Goal: Find specific page/section: Find specific page/section

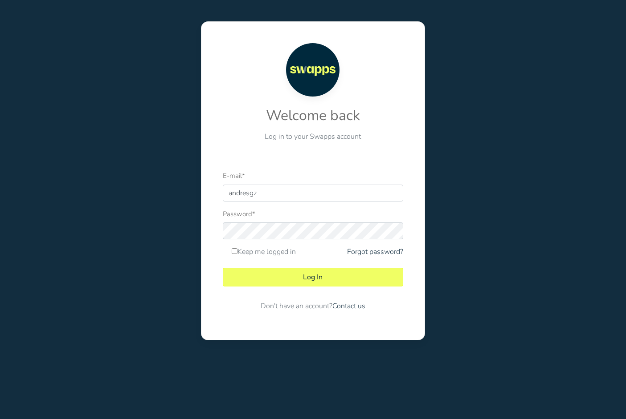
click at [398, 192] on input "andresgz" at bounding box center [313, 193] width 180 height 17
click at [223, 202] on div at bounding box center [223, 202] width 0 height 0
type input "[PERSON_NAME][EMAIL_ADDRESS][DOMAIN_NAME]"
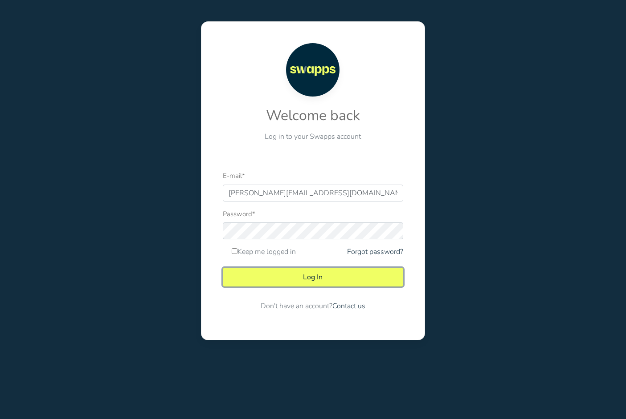
click at [267, 279] on button "Log In" at bounding box center [313, 277] width 180 height 19
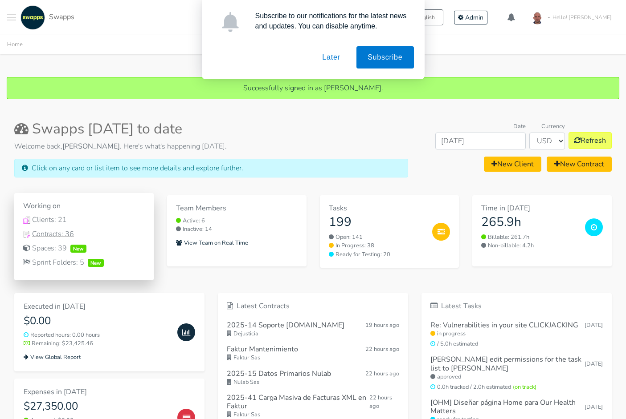
click at [61, 238] on div "Contracts: 36" at bounding box center [84, 234] width 122 height 11
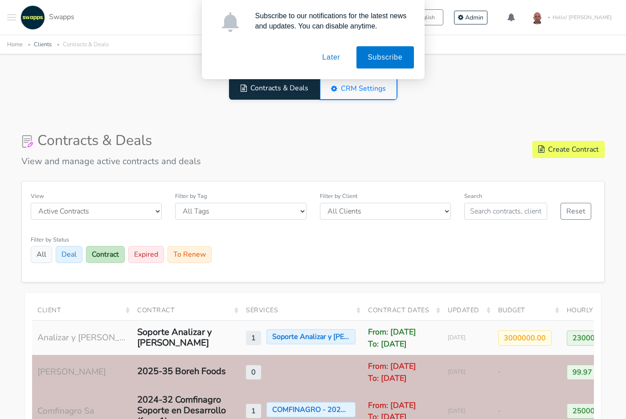
click at [336, 62] on button "Later" at bounding box center [331, 57] width 40 height 22
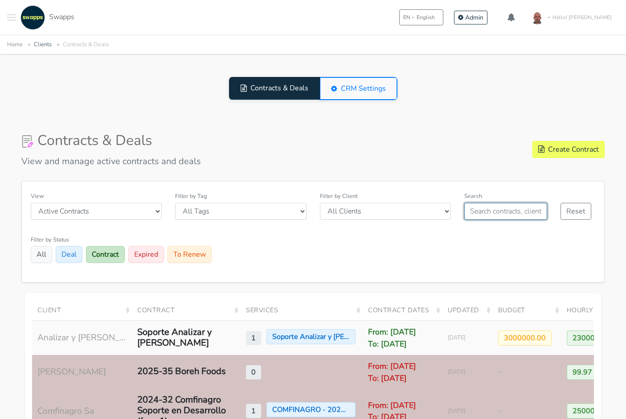
click at [481, 210] on input "text" at bounding box center [505, 211] width 83 height 17
click at [482, 210] on input "text" at bounding box center [505, 211] width 83 height 17
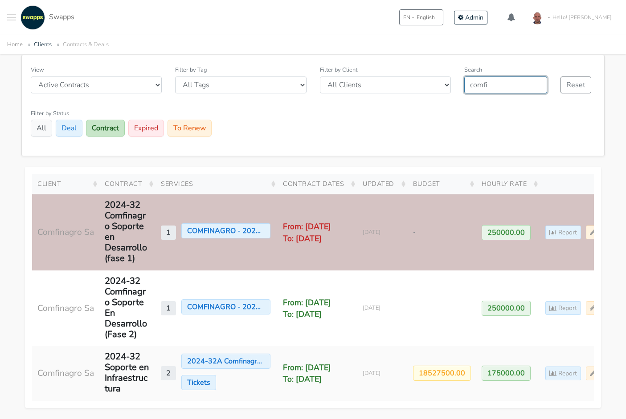
scroll to position [128, 0]
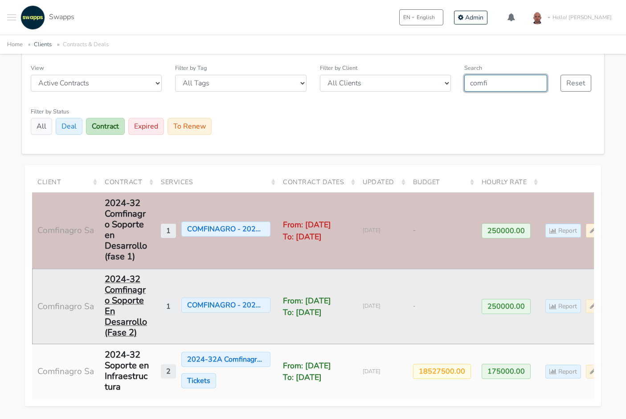
type input "comfi"
click at [125, 321] on div "2024-32 Comfinagro Soporte En Desarrollo (Fase 2)" at bounding box center [127, 306] width 45 height 64
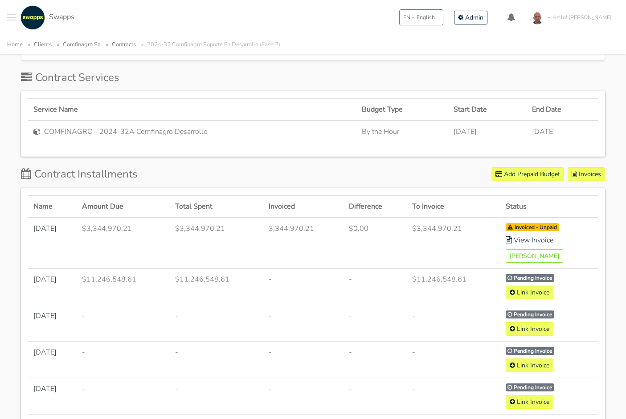
scroll to position [362, 0]
click at [212, 286] on td "$11,246,548.61" at bounding box center [216, 287] width 93 height 37
